Goal: Find specific page/section: Find specific page/section

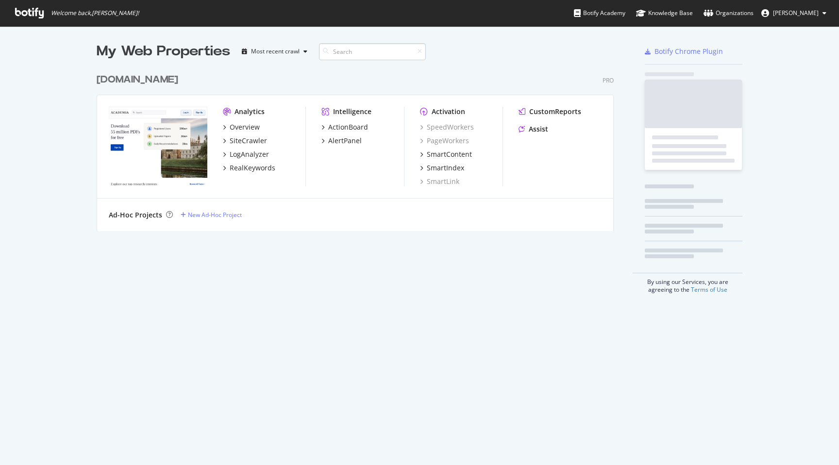
scroll to position [465, 839]
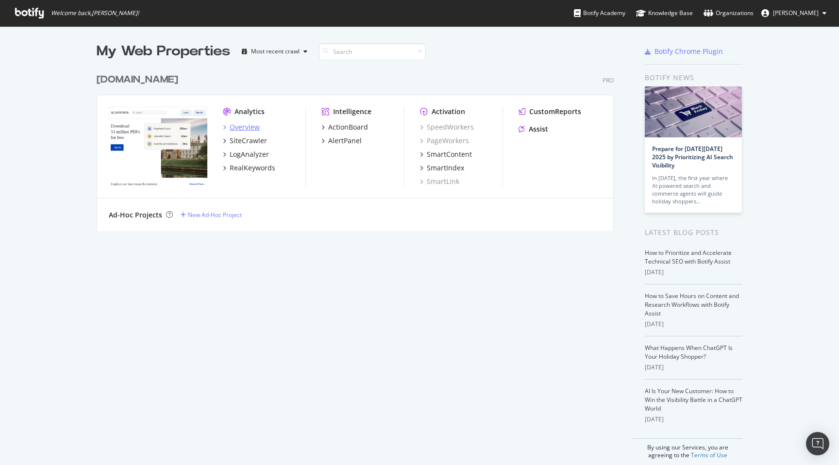
click at [252, 127] on div "Overview" at bounding box center [245, 127] width 30 height 10
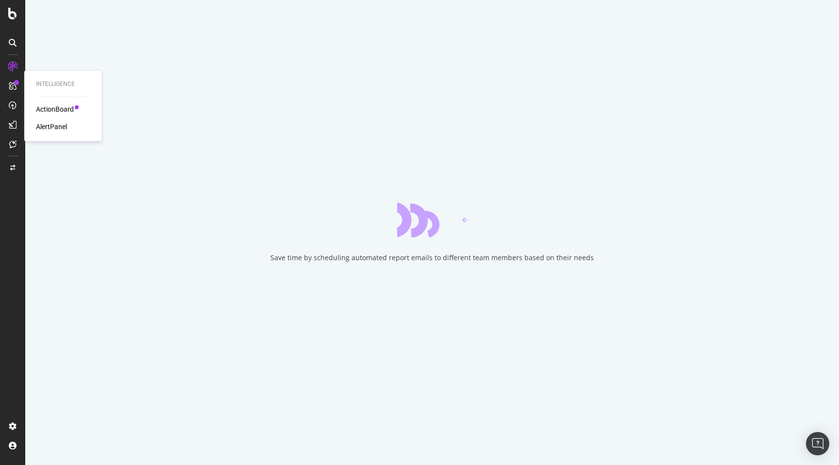
click at [56, 110] on div "ActionBoard" at bounding box center [55, 109] width 38 height 10
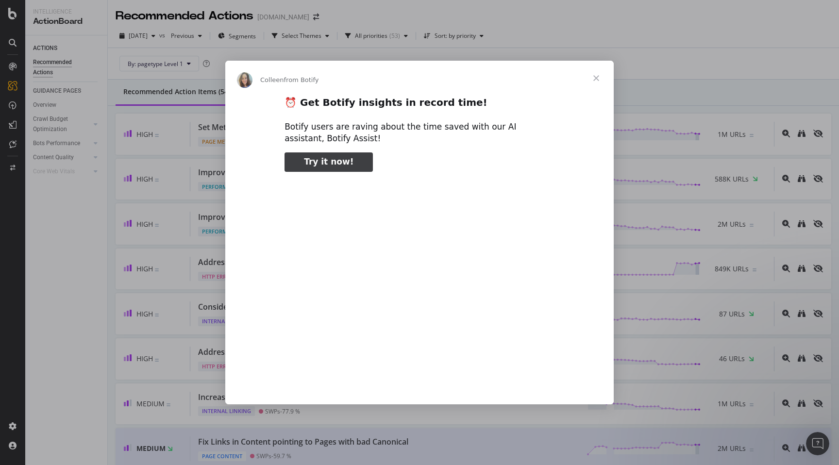
type input "105886"
click at [593, 79] on span "Close" at bounding box center [596, 78] width 35 height 35
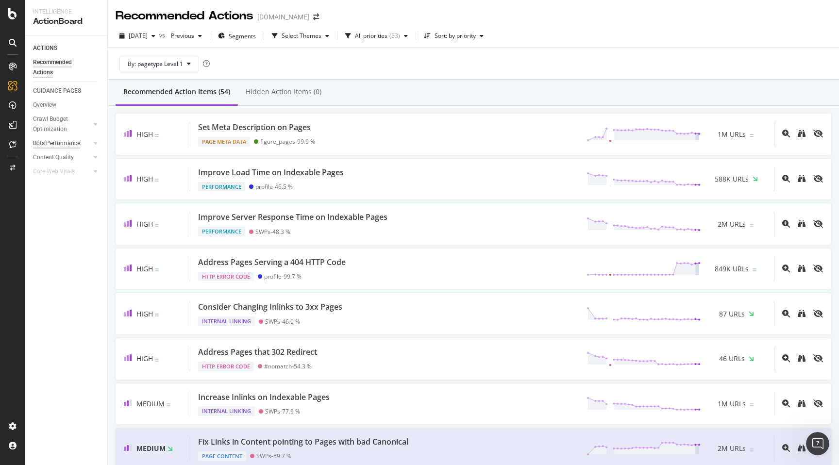
click at [44, 107] on div "Overview" at bounding box center [44, 105] width 23 height 10
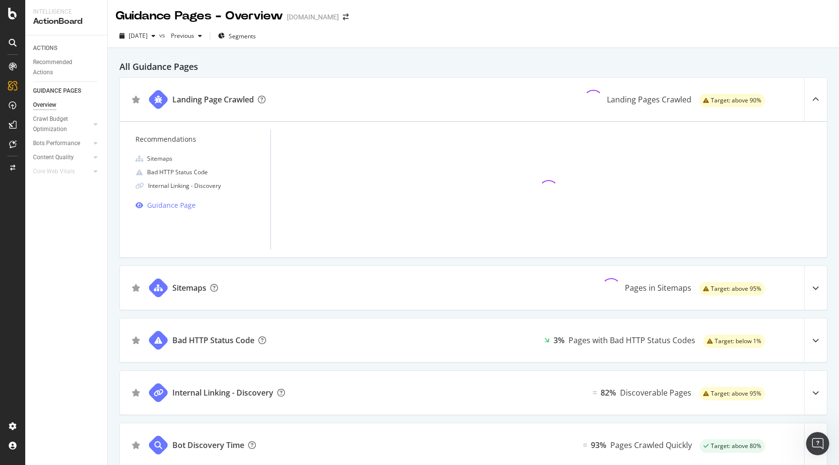
click at [78, 268] on div "ACTIONS Recommended Actions GUIDANCE PAGES Overview Crawl Budget Optimization L…" at bounding box center [66, 250] width 82 height 430
